Goal: Check status: Check status

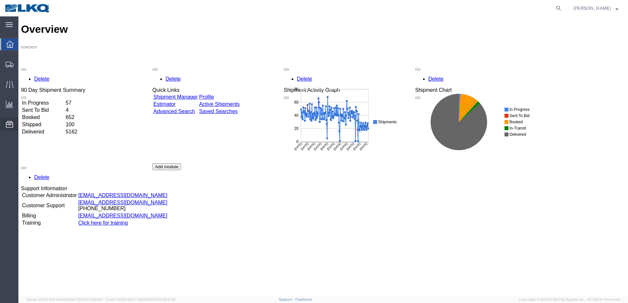
click at [0, 0] on span "Location Appointment" at bounding box center [0, 0] width 0 height 0
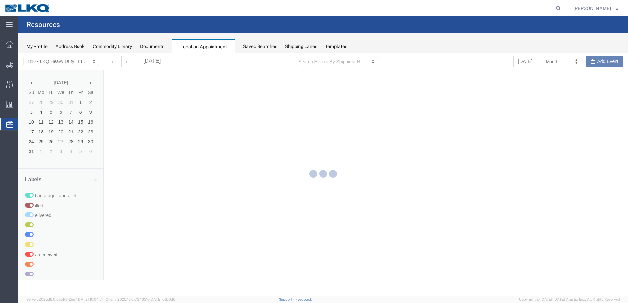
select select "27660"
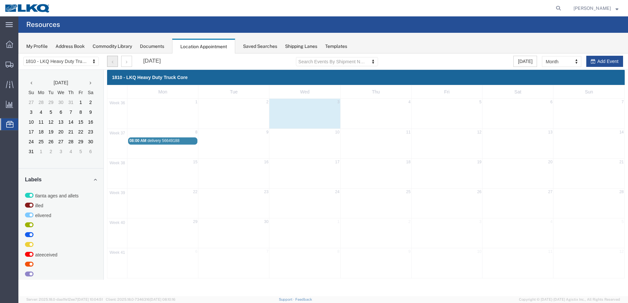
click at [113, 61] on icon "button" at bounding box center [113, 62] width 2 height 5
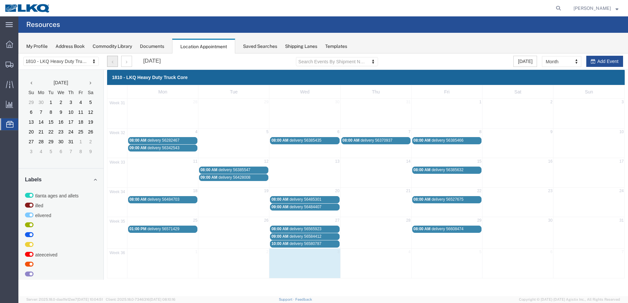
click at [451, 230] on span "delivery 56608474" at bounding box center [447, 229] width 32 height 5
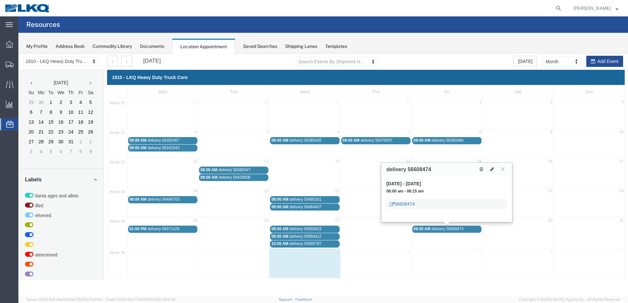
click at [414, 204] on link "56608474" at bounding box center [401, 204] width 25 height 7
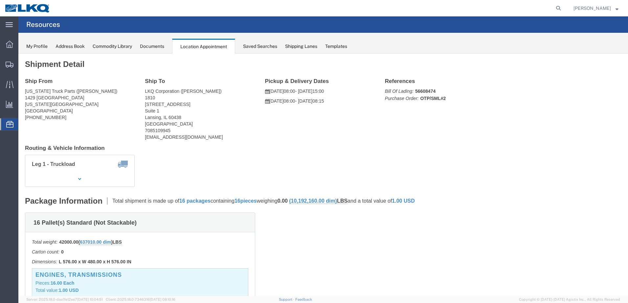
click at [0, 0] on span "Location Appointment" at bounding box center [0, 0] width 0 height 0
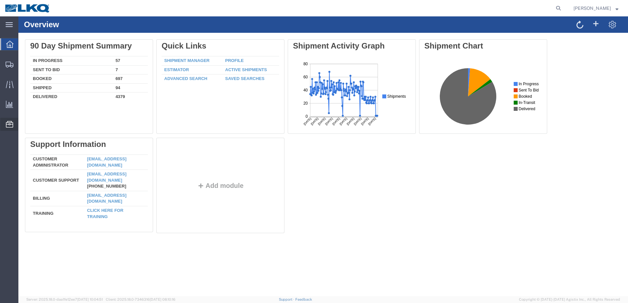
click at [0, 0] on span "Location Appointment" at bounding box center [0, 0] width 0 height 0
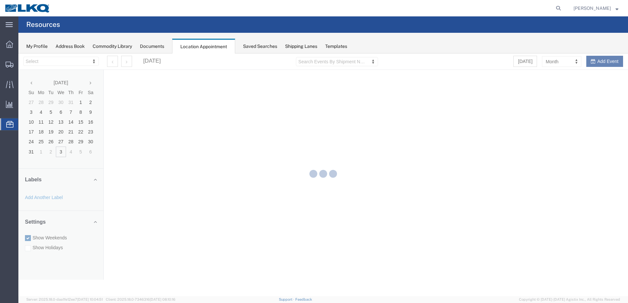
select select "27660"
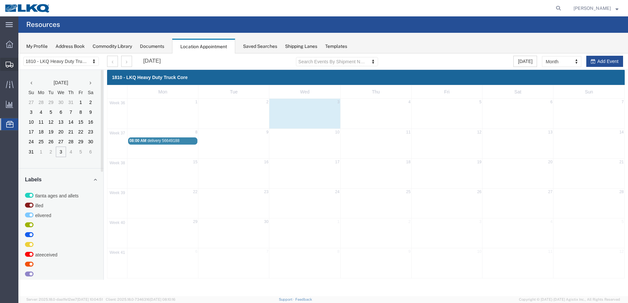
click at [23, 64] on span "Shipments" at bounding box center [20, 64] width 5 height 13
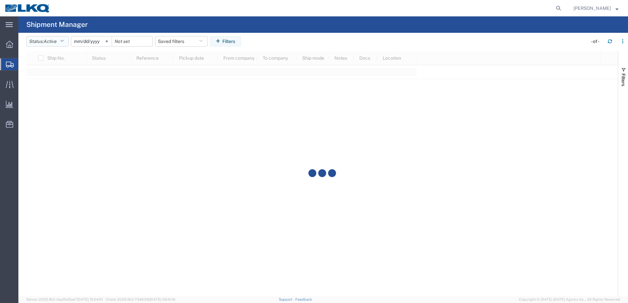
click at [64, 40] on icon "button" at bounding box center [62, 41] width 4 height 5
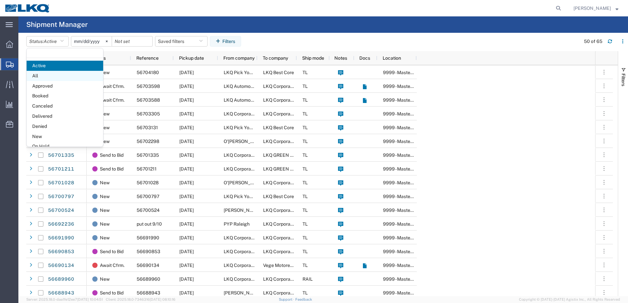
click at [39, 75] on span "All" at bounding box center [65, 76] width 76 height 10
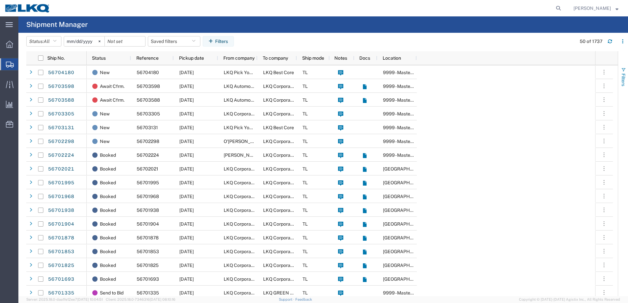
click at [623, 69] on span "button" at bounding box center [622, 69] width 5 height 5
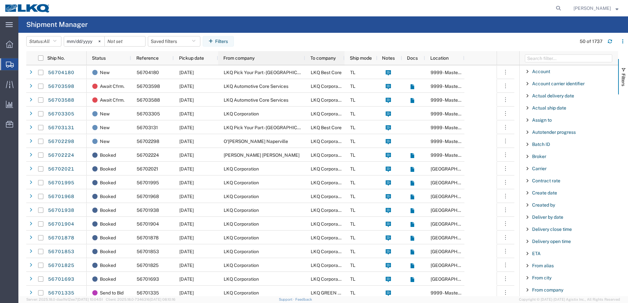
drag, startPoint x: 257, startPoint y: 57, endPoint x: 305, endPoint y: 57, distance: 47.6
click at [305, 57] on div at bounding box center [304, 58] width 3 height 14
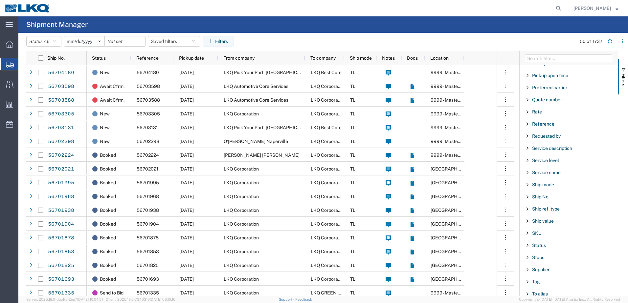
scroll to position [460, 0]
click at [543, 171] on span "Ship No." at bounding box center [540, 170] width 17 height 5
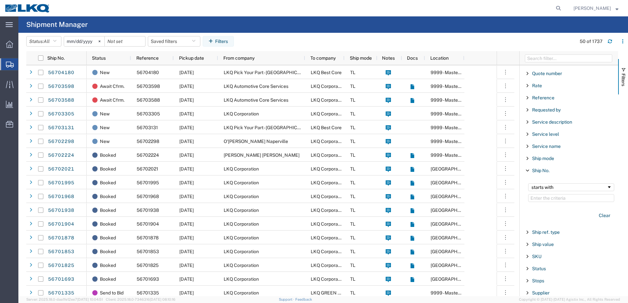
click at [542, 198] on input "Filter Value" at bounding box center [571, 198] width 86 height 8
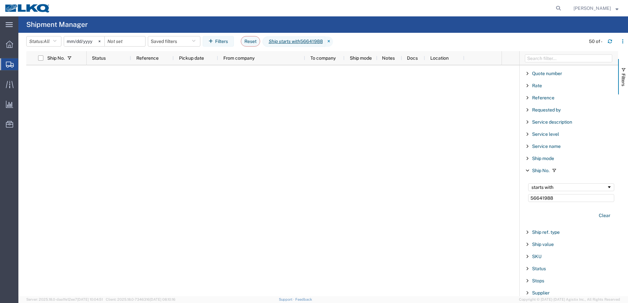
click at [556, 199] on input "56641988" at bounding box center [571, 198] width 86 height 8
click at [560, 195] on input "56641988" at bounding box center [571, 198] width 86 height 8
click at [56, 58] on span "Ship No." at bounding box center [55, 57] width 17 height 5
click at [552, 198] on input "56641988" at bounding box center [571, 198] width 86 height 8
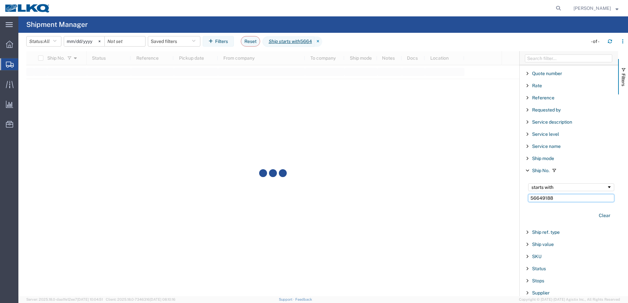
type input "56649188"
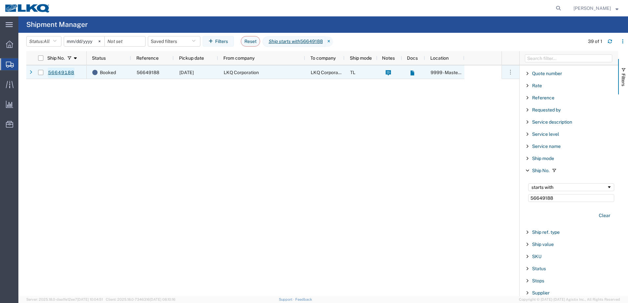
click at [55, 73] on link "56649188" at bounding box center [61, 73] width 27 height 11
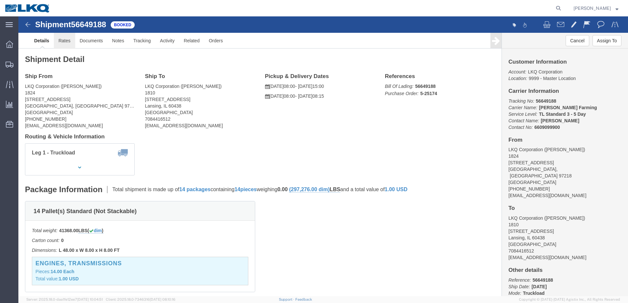
click link "Rates"
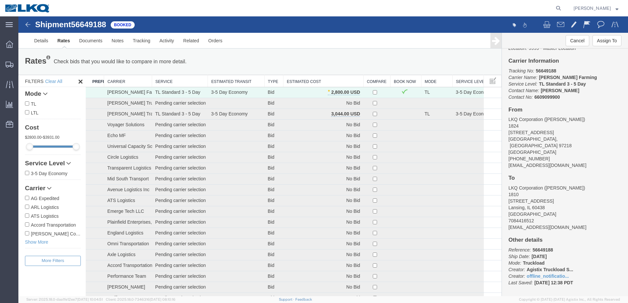
click at [27, 25] on img at bounding box center [28, 25] width 8 height 8
